Goal: Information Seeking & Learning: Learn about a topic

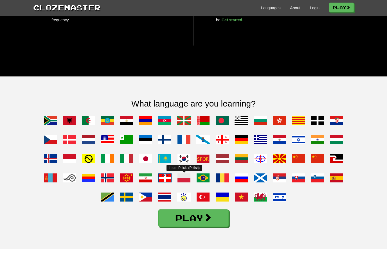
scroll to position [369, 0]
click at [184, 185] on span at bounding box center [184, 178] width 14 height 14
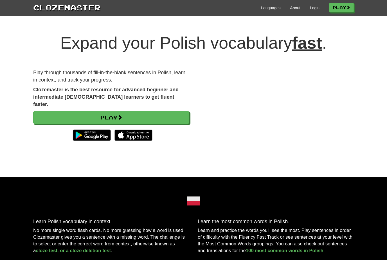
click at [161, 111] on link "Play" at bounding box center [111, 117] width 156 height 13
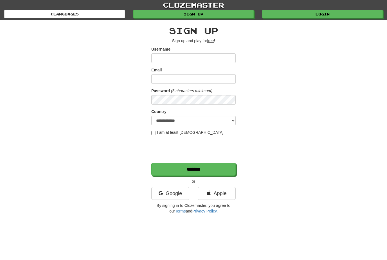
click at [174, 195] on link "Google" at bounding box center [170, 193] width 38 height 13
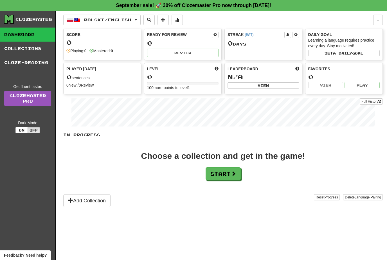
click at [29, 49] on link "Collections" at bounding box center [27, 49] width 55 height 14
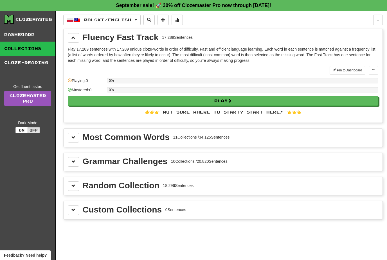
click at [139, 19] on button "Polski / English" at bounding box center [101, 20] width 77 height 11
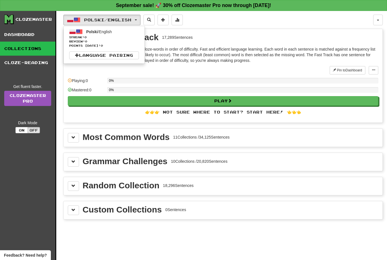
click at [265, 34] on div at bounding box center [193, 130] width 387 height 260
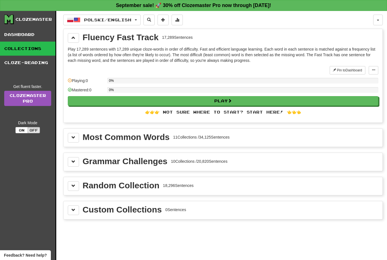
click at [263, 113] on div "👉👉👉 Not sure where to start? Start here! 👈👈👈" at bounding box center [223, 113] width 311 height 6
click at [250, 100] on button "Play" at bounding box center [223, 101] width 311 height 10
select select "**"
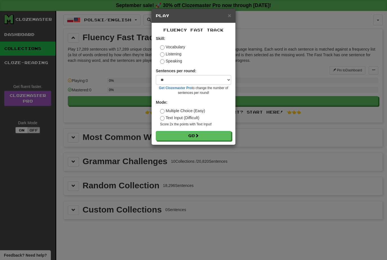
click at [209, 134] on button "Go" at bounding box center [193, 136] width 75 height 10
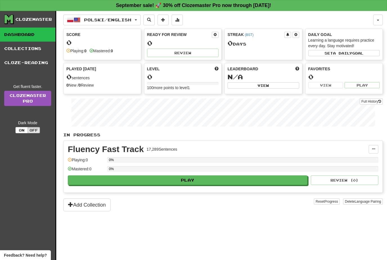
click at [221, 177] on button "Play" at bounding box center [188, 181] width 240 height 10
select select "**"
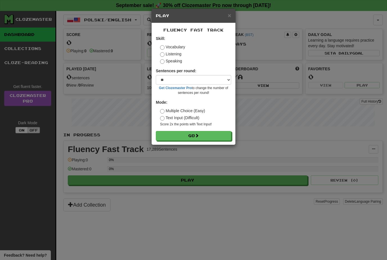
click at [214, 134] on button "Go" at bounding box center [193, 136] width 75 height 10
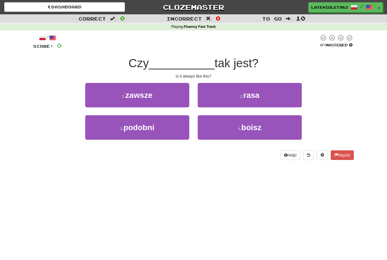
click at [262, 92] on button "2 . rasa" at bounding box center [250, 95] width 104 height 24
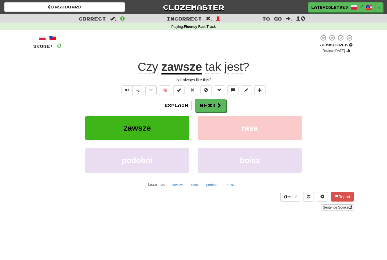
click at [140, 88] on button "½" at bounding box center [138, 91] width 11 height 10
click at [127, 86] on button "Text-to-speech controls" at bounding box center [127, 91] width 11 height 10
click at [140, 89] on button "½" at bounding box center [138, 91] width 11 height 10
click at [178, 104] on button "Explain" at bounding box center [176, 106] width 31 height 10
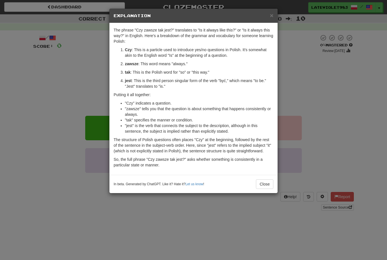
click at [264, 185] on button "Close" at bounding box center [264, 185] width 17 height 10
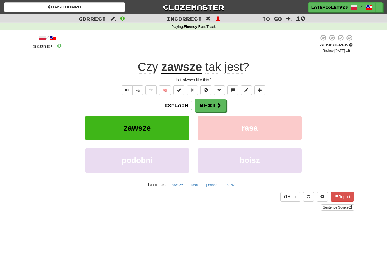
click at [139, 88] on button "½" at bounding box center [138, 91] width 11 height 10
click at [127, 89] on span "Text-to-speech controls" at bounding box center [127, 90] width 4 height 4
click at [262, 88] on span at bounding box center [260, 90] width 4 height 4
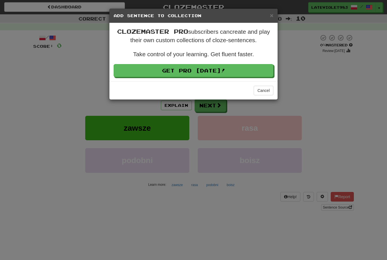
click at [271, 15] on span "×" at bounding box center [271, 15] width 3 height 6
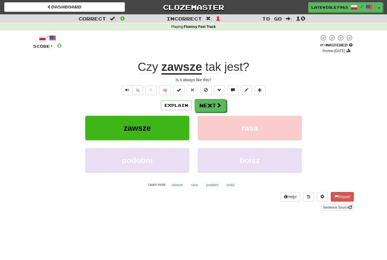
click at [141, 91] on button "½" at bounding box center [138, 91] width 11 height 10
click at [128, 93] on button "Text-to-speech controls" at bounding box center [127, 91] width 11 height 10
click at [212, 108] on button "Next" at bounding box center [211, 105] width 32 height 13
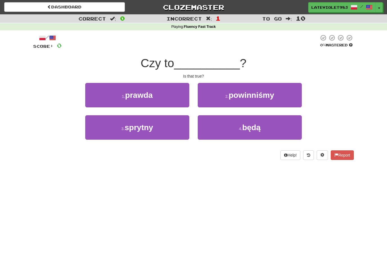
click at [145, 95] on span "prawda" at bounding box center [139, 95] width 28 height 9
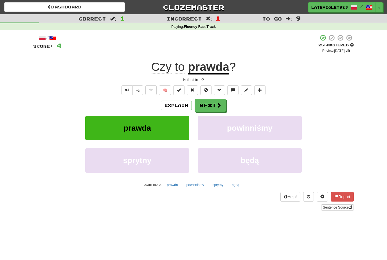
click at [139, 88] on button "½" at bounding box center [138, 91] width 11 height 10
click at [139, 89] on button "½" at bounding box center [138, 91] width 11 height 10
click at [142, 88] on button "½" at bounding box center [138, 91] width 11 height 10
click at [208, 104] on button "Next" at bounding box center [211, 105] width 32 height 13
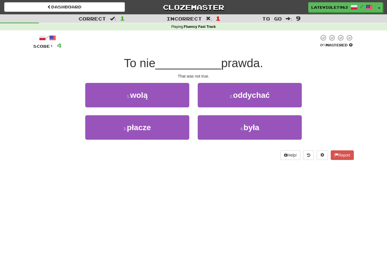
click at [226, 127] on button "4 . była" at bounding box center [250, 127] width 104 height 24
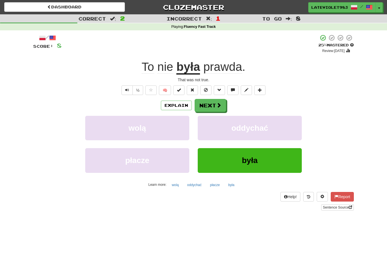
click at [141, 88] on button "½" at bounding box center [138, 91] width 11 height 10
click at [139, 90] on button "½" at bounding box center [138, 91] width 11 height 10
click at [138, 90] on button "½" at bounding box center [138, 91] width 11 height 10
click at [139, 88] on button "½" at bounding box center [138, 91] width 11 height 10
click at [127, 90] on span "Text-to-speech controls" at bounding box center [127, 90] width 4 height 4
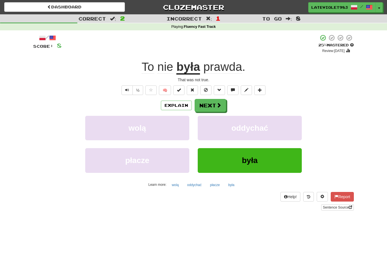
click at [141, 91] on button "½" at bounding box center [138, 91] width 11 height 10
click at [126, 91] on span "Text-to-speech controls" at bounding box center [127, 90] width 4 height 4
click at [217, 106] on span at bounding box center [219, 105] width 5 height 5
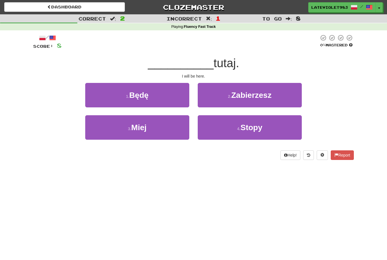
click at [267, 93] on span "Zabierzesz" at bounding box center [251, 95] width 40 height 9
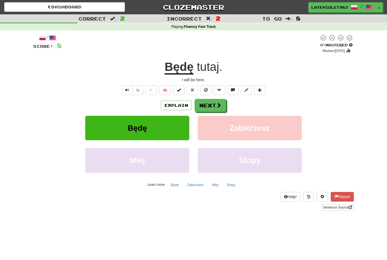
click at [158, 128] on button "Będę" at bounding box center [137, 128] width 104 height 24
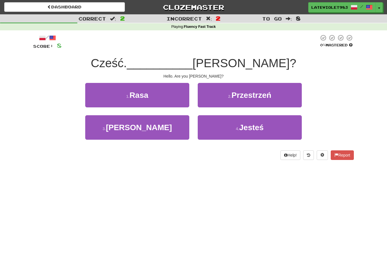
click at [271, 125] on button "4 . Jesteś" at bounding box center [250, 127] width 104 height 24
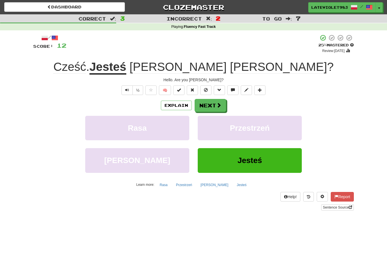
click at [139, 87] on button "½" at bounding box center [138, 91] width 11 height 10
click at [215, 107] on button "Next" at bounding box center [211, 105] width 32 height 13
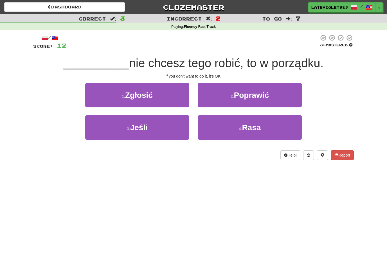
click at [265, 98] on span "Poprawić" at bounding box center [251, 95] width 35 height 9
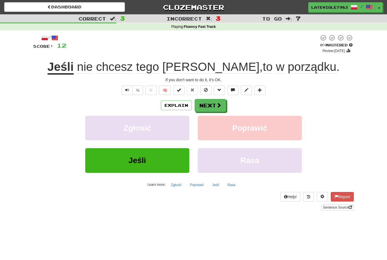
click at [141, 88] on button "½" at bounding box center [138, 91] width 11 height 10
click at [218, 107] on span at bounding box center [219, 105] width 5 height 5
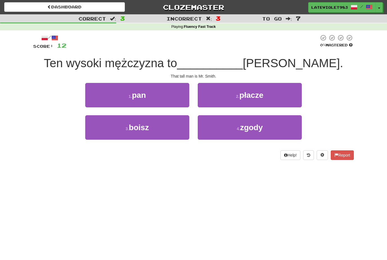
click at [171, 102] on button "1 . pan" at bounding box center [137, 95] width 104 height 24
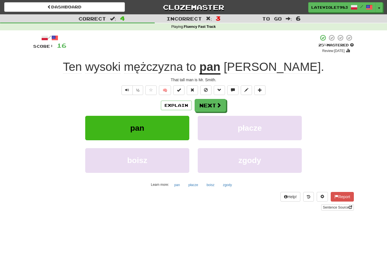
click at [140, 89] on button "½" at bounding box center [138, 91] width 11 height 10
click at [126, 83] on div "/ Score: 16 + 4 25 % Mastered Review: 2025-09-22 Ten wysoki mężczyzna to pan Sm…" at bounding box center [193, 122] width 321 height 177
click at [127, 93] on button "Text-to-speech controls" at bounding box center [127, 91] width 11 height 10
click at [217, 108] on button "Next" at bounding box center [211, 105] width 32 height 13
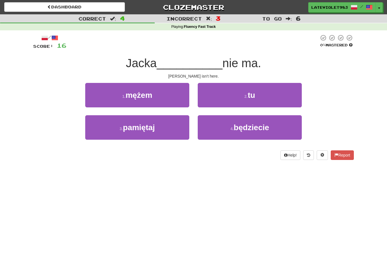
click at [253, 96] on span "tu" at bounding box center [251, 95] width 7 height 9
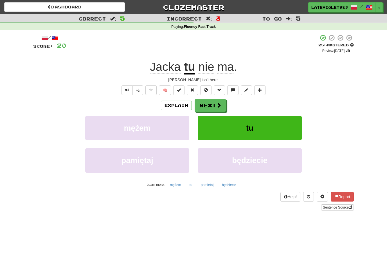
click at [216, 108] on button "Next" at bounding box center [211, 105] width 32 height 13
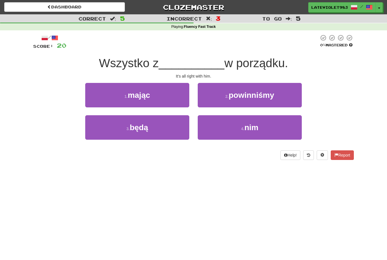
click at [160, 127] on button "3 . będą" at bounding box center [137, 127] width 104 height 24
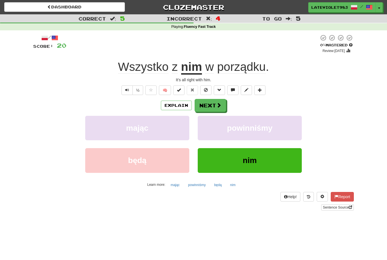
click at [217, 106] on span at bounding box center [219, 105] width 5 height 5
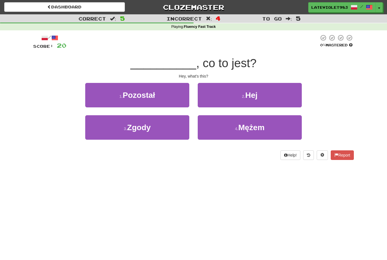
click at [277, 95] on button "2 . Hej" at bounding box center [250, 95] width 104 height 24
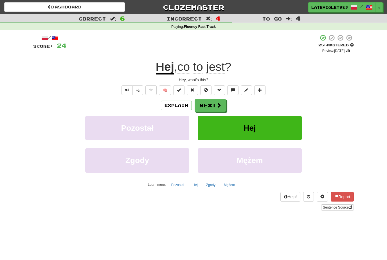
click at [219, 106] on span at bounding box center [219, 105] width 5 height 5
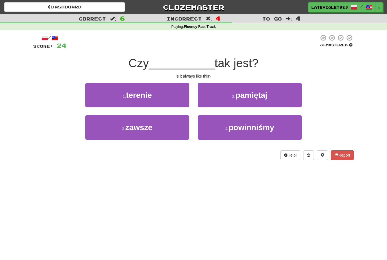
click at [167, 128] on button "3 . zawsze" at bounding box center [137, 127] width 104 height 24
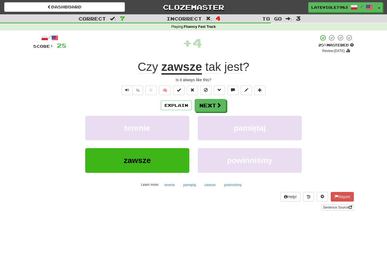
click at [218, 106] on span at bounding box center [219, 105] width 5 height 5
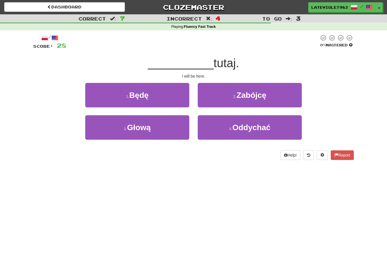
click at [154, 95] on button "1 . Będę" at bounding box center [137, 95] width 104 height 24
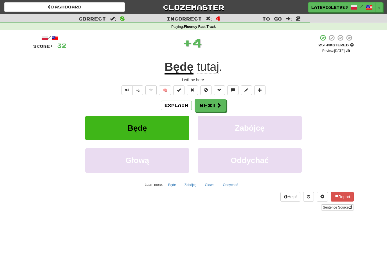
click at [141, 81] on div "I will be here." at bounding box center [193, 80] width 321 height 6
click at [137, 87] on button "½" at bounding box center [138, 91] width 11 height 10
click at [139, 88] on button "½" at bounding box center [138, 91] width 11 height 10
click at [219, 106] on span at bounding box center [219, 105] width 5 height 5
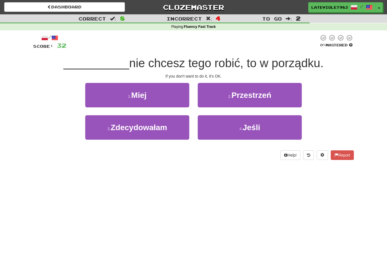
click at [268, 126] on button "4 . Jeśli" at bounding box center [250, 127] width 104 height 24
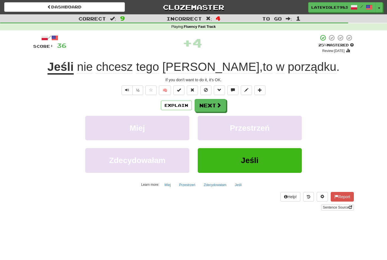
click at [216, 106] on button "Next" at bounding box center [211, 105] width 32 height 13
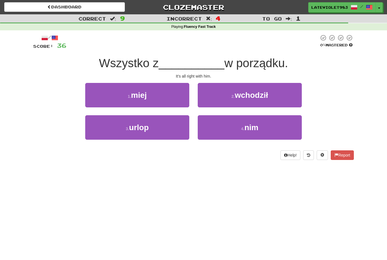
click at [261, 126] on button "4 . nim" at bounding box center [250, 127] width 104 height 24
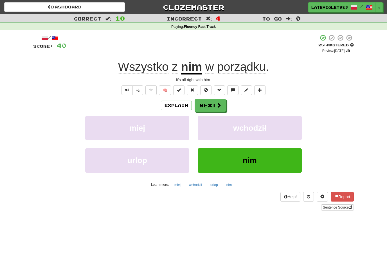
click at [139, 89] on button "½" at bounding box center [138, 91] width 11 height 10
click at [219, 104] on span at bounding box center [219, 105] width 5 height 5
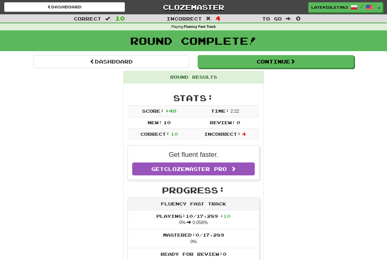
click at [235, 172] on link "Get Clozemaster Pro" at bounding box center [193, 169] width 123 height 13
